Goal: Navigation & Orientation: Find specific page/section

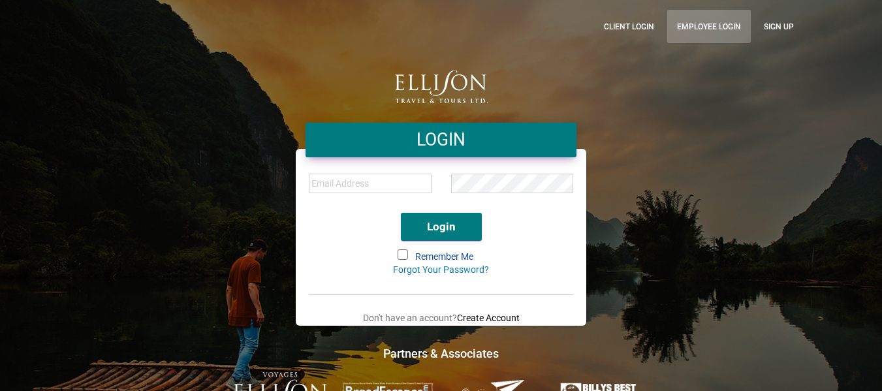
click at [702, 24] on link "Employee Login" at bounding box center [709, 26] width 84 height 33
